Goal: Information Seeking & Learning: Learn about a topic

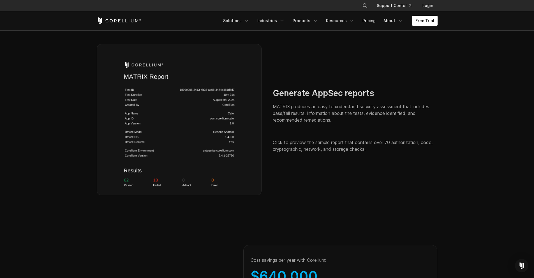
scroll to position [822, 0]
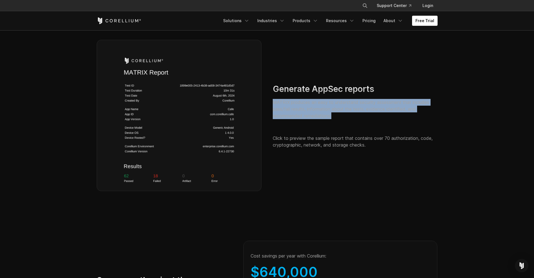
drag, startPoint x: 323, startPoint y: 121, endPoint x: 270, endPoint y: 108, distance: 55.0
click at [270, 108] on div "Generate AppSec reports MATRIX produces an easy to understand security assessme…" at bounding box center [355, 115] width 176 height 73
click at [281, 110] on p "MATRIX produces an easy to understand security assessment that includes pass/fa…" at bounding box center [355, 109] width 165 height 20
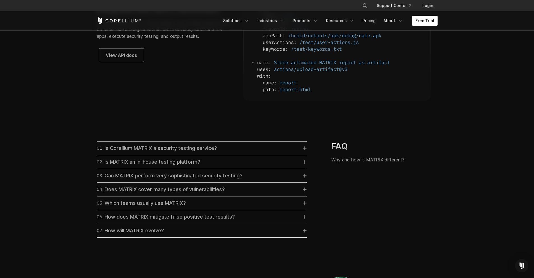
scroll to position [1519, 0]
click at [243, 151] on link "01 Is Corellium MATRIX a security testing service?" at bounding box center [202, 147] width 210 height 8
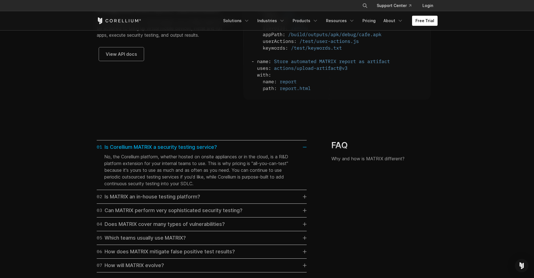
click at [243, 151] on link "01 Is Corellium MATRIX a security testing service?" at bounding box center [202, 147] width 210 height 8
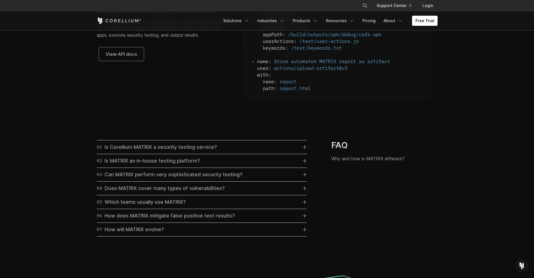
click at [232, 165] on link "02 Is MATRIX an in-house testing platform?" at bounding box center [202, 161] width 210 height 8
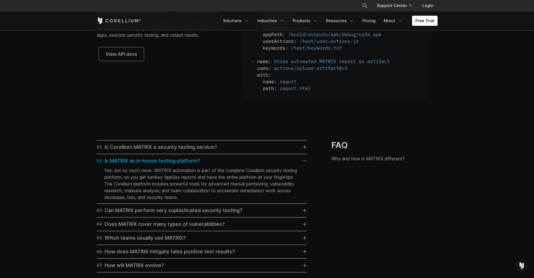
click at [232, 165] on link "02 Is MATRIX an in-house testing platform?" at bounding box center [202, 161] width 210 height 8
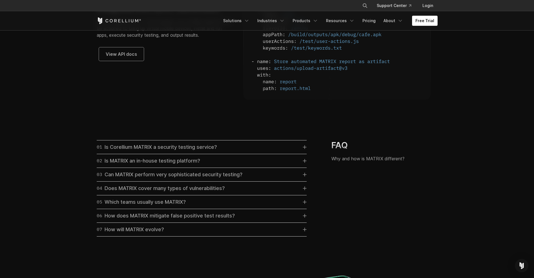
click at [217, 179] on div "03 Can MATRIX perform very sophisticated security testing?" at bounding box center [170, 175] width 146 height 8
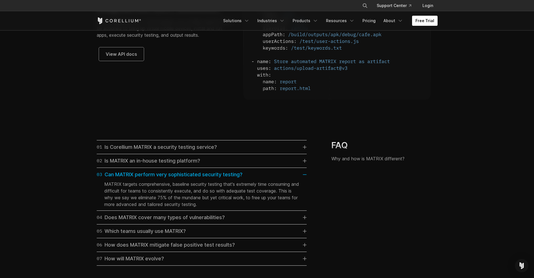
click at [186, 220] on div "04 Does MATRIX cover many types of vulnerabilities? Yes, both static and dynami…" at bounding box center [202, 218] width 210 height 14
click at [212, 179] on div "03 Can MATRIX perform very sophisticated security testing?" at bounding box center [170, 175] width 146 height 8
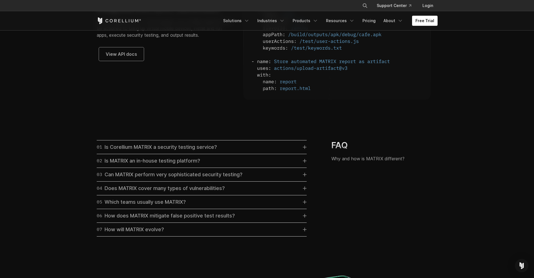
click at [248, 192] on link "04 Does MATRIX cover many types of vulnerabilities?" at bounding box center [202, 188] width 210 height 8
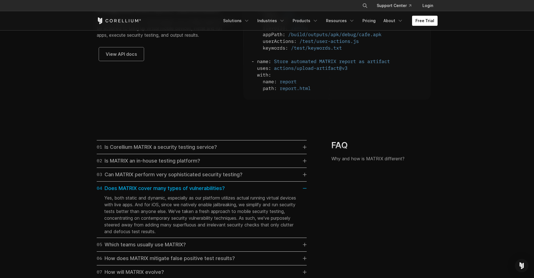
click at [246, 192] on link "04 Does MATRIX cover many types of vulnerabilities?" at bounding box center [202, 188] width 210 height 8
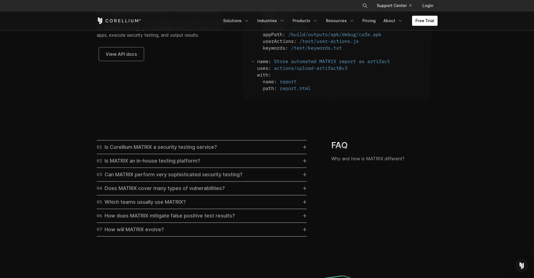
click at [246, 206] on link "05 Which teams usually use MATRIX?" at bounding box center [202, 202] width 210 height 8
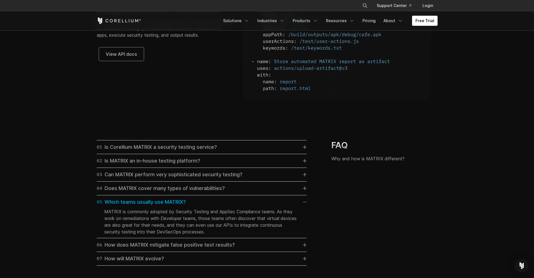
click at [246, 206] on link "05 Which teams usually use MATRIX?" at bounding box center [202, 202] width 210 height 8
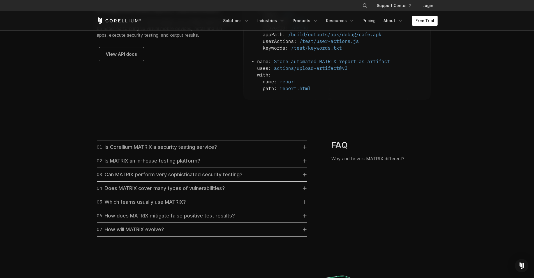
click at [251, 219] on link "06 How does MATRIX mitigate false positive test results?" at bounding box center [202, 216] width 210 height 8
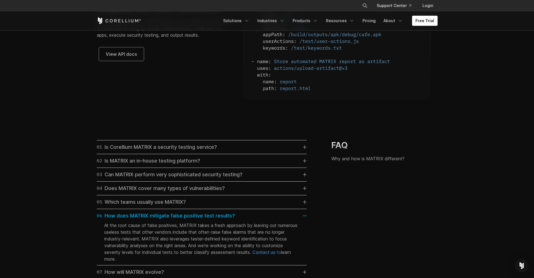
click at [252, 220] on link "06 How does MATRIX mitigate false positive test results?" at bounding box center [202, 216] width 210 height 8
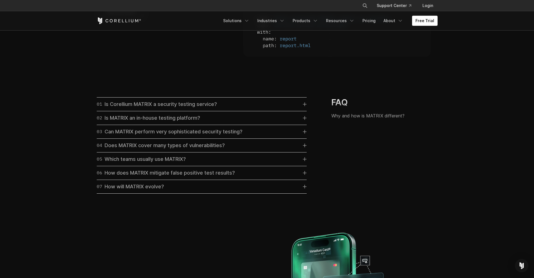
scroll to position [1562, 0]
click at [270, 190] on link "07 How will MATRIX evolve?" at bounding box center [202, 186] width 210 height 8
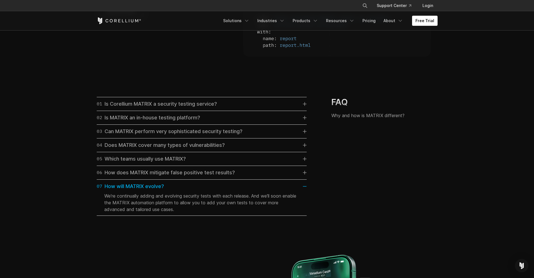
click at [270, 190] on link "07 How will MATRIX evolve?" at bounding box center [202, 186] width 210 height 8
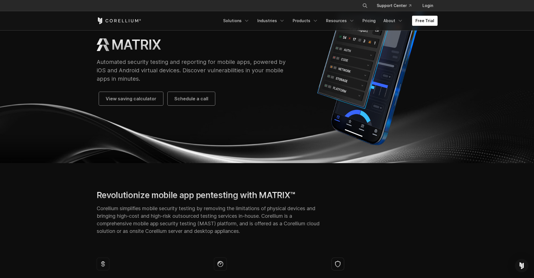
scroll to position [0, 0]
